Goal: Check status: Check status

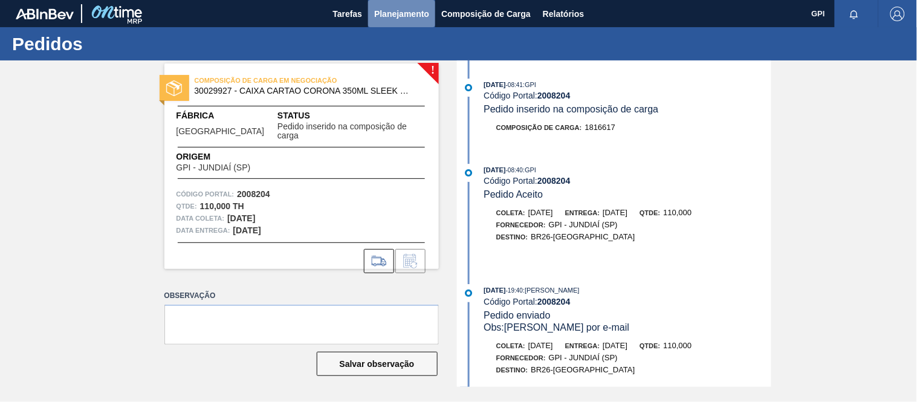
click at [385, 9] on span "Planejamento" at bounding box center [401, 14] width 55 height 15
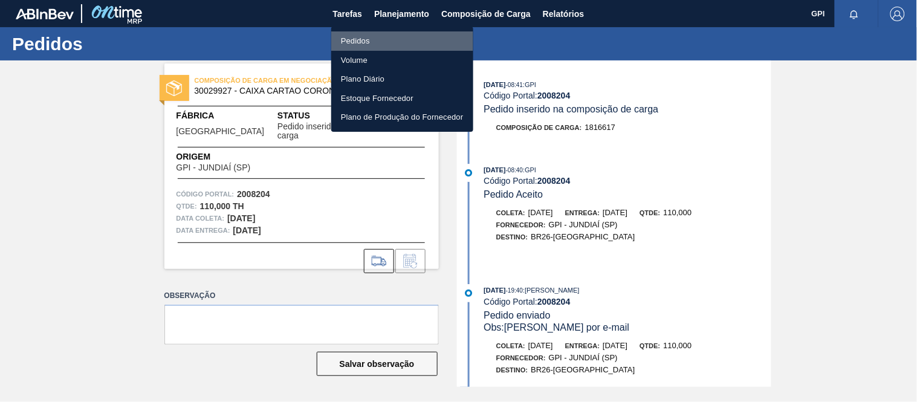
click at [359, 39] on li "Pedidos" at bounding box center [402, 40] width 142 height 19
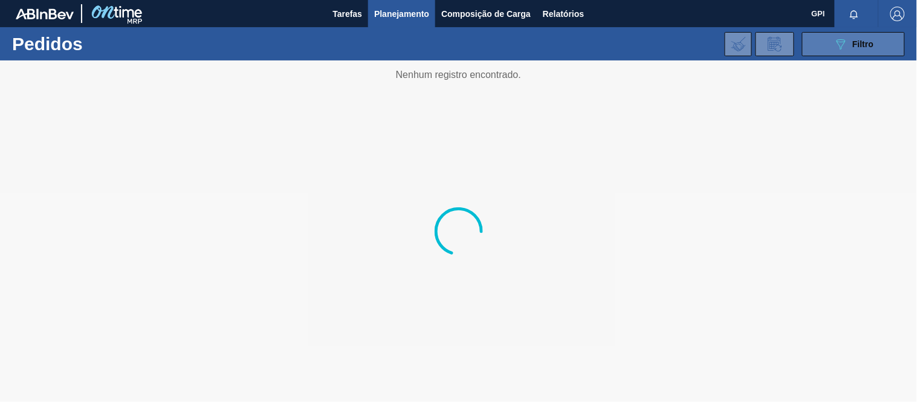
click at [826, 47] on button "089F7B8B-B2A5-4AFE-B5C0-19BA573D28AC Filtro" at bounding box center [853, 44] width 103 height 24
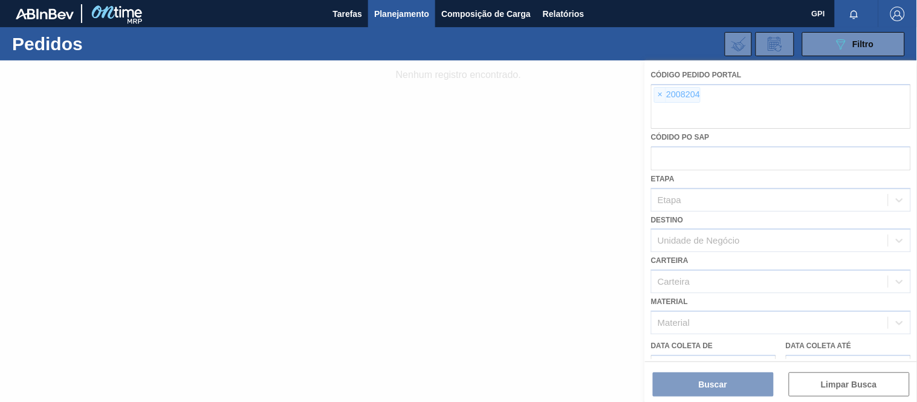
click at [663, 95] on div at bounding box center [458, 231] width 917 height 342
click at [657, 89] on div at bounding box center [458, 231] width 917 height 342
click at [663, 96] on div at bounding box center [458, 231] width 917 height 342
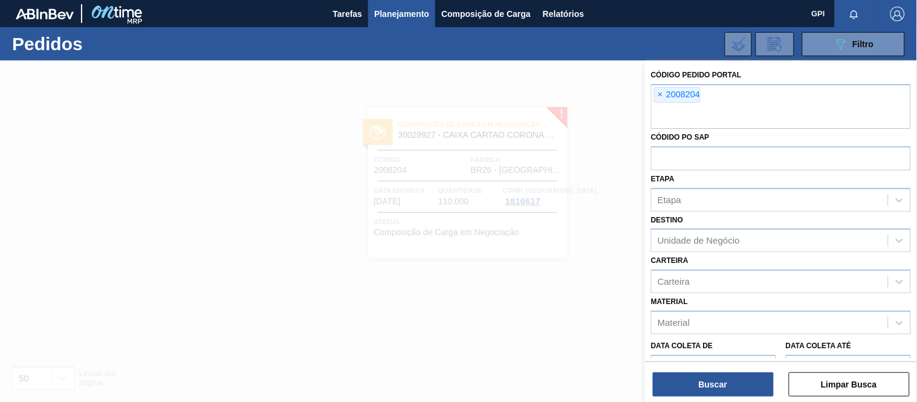
drag, startPoint x: 660, startPoint y: 94, endPoint x: 675, endPoint y: 107, distance: 20.2
click at [659, 94] on span "×" at bounding box center [660, 95] width 11 height 15
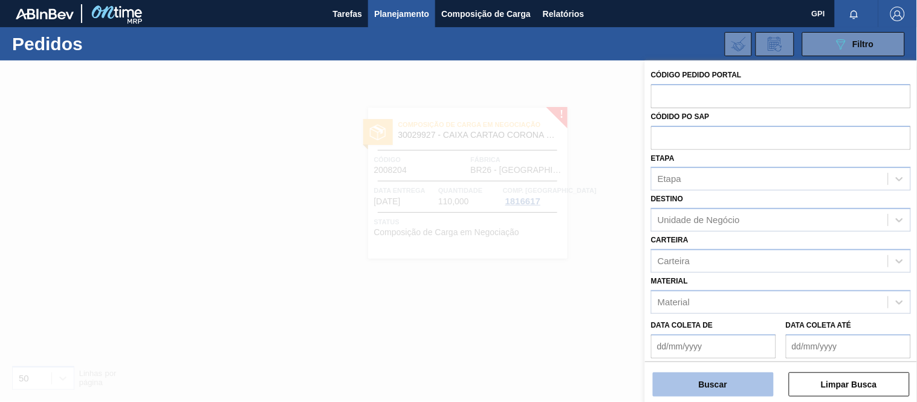
paste input "1986533"
type input "1986533"
click at [716, 389] on button "Buscar" at bounding box center [713, 384] width 121 height 24
